Goal: Task Accomplishment & Management: Complete application form

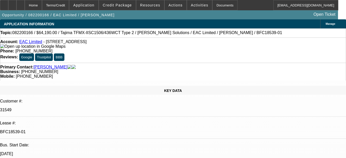
select select "0"
select select "2"
select select "0"
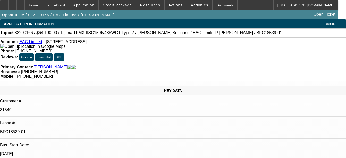
select select "0"
select select "2"
select select "0"
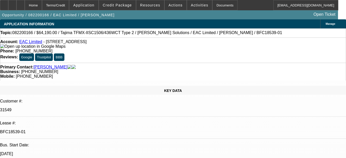
select select "2"
select select "0"
select select "1"
select select "2"
select select "6"
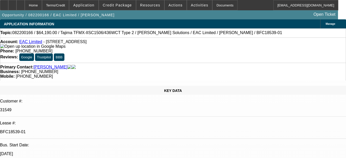
select select "1"
select select "6"
select select "1"
select select "2"
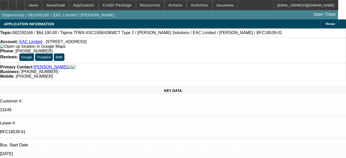
select select "6"
select select "1"
select select "2"
select select "6"
